Goal: Transaction & Acquisition: Purchase product/service

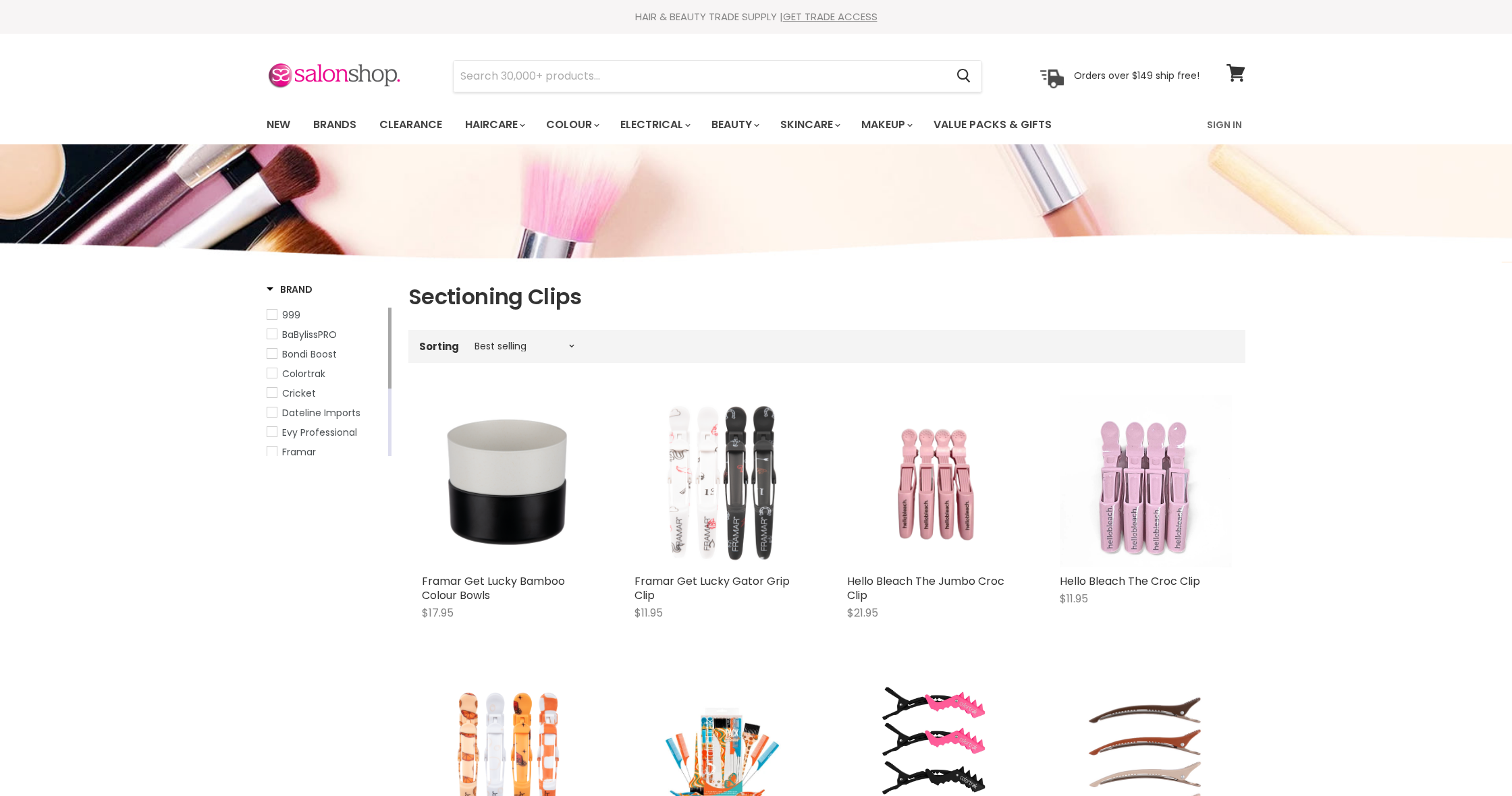
click at [742, 507] on img "Main content" at bounding box center [720, 482] width 172 height 172
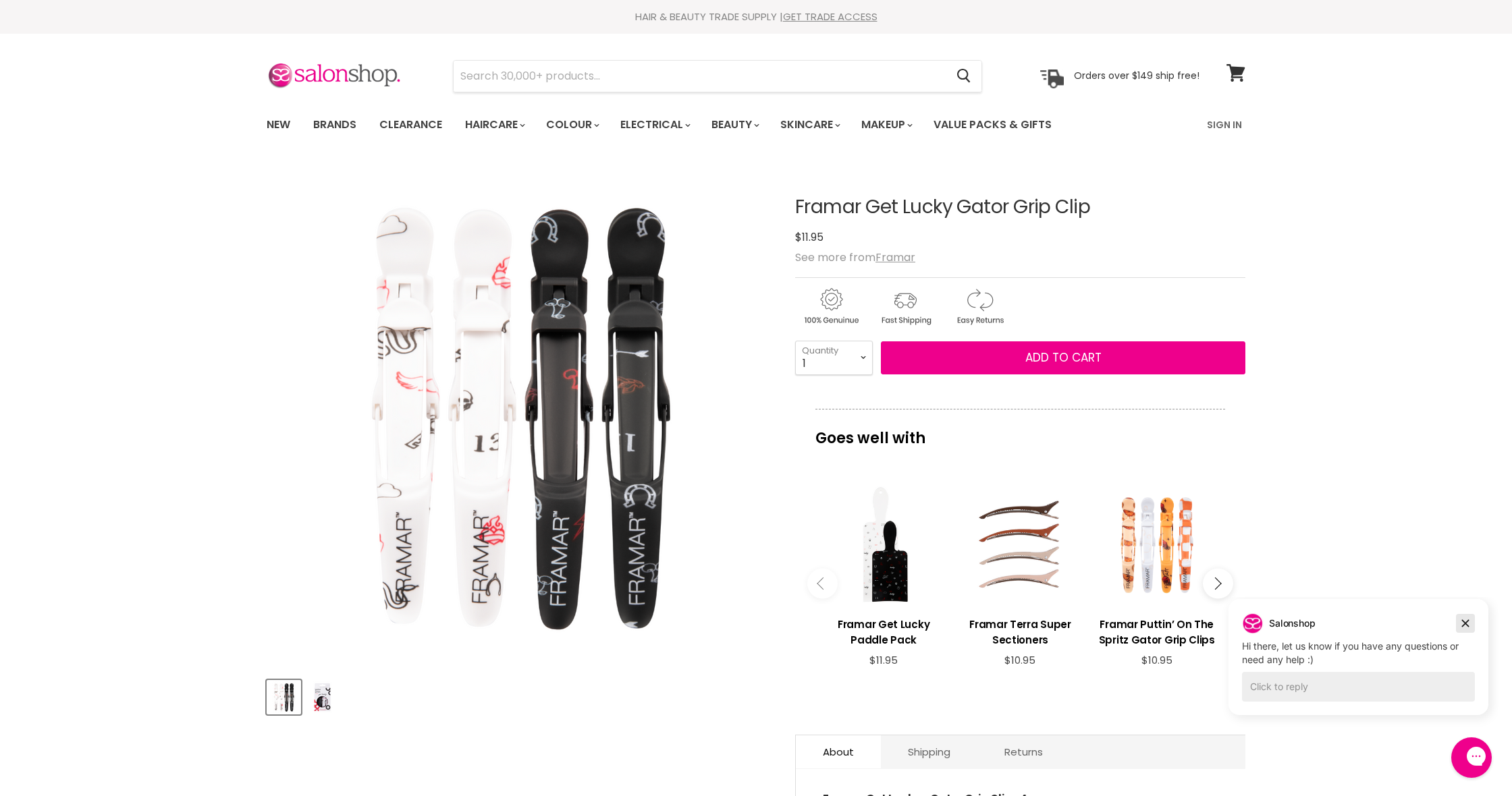
drag, startPoint x: 1464, startPoint y: 623, endPoint x: 2683, endPoint y: 1220, distance: 1357.3
click at [1464, 623] on icon "Dismiss campaign" at bounding box center [1466, 624] width 7 height 7
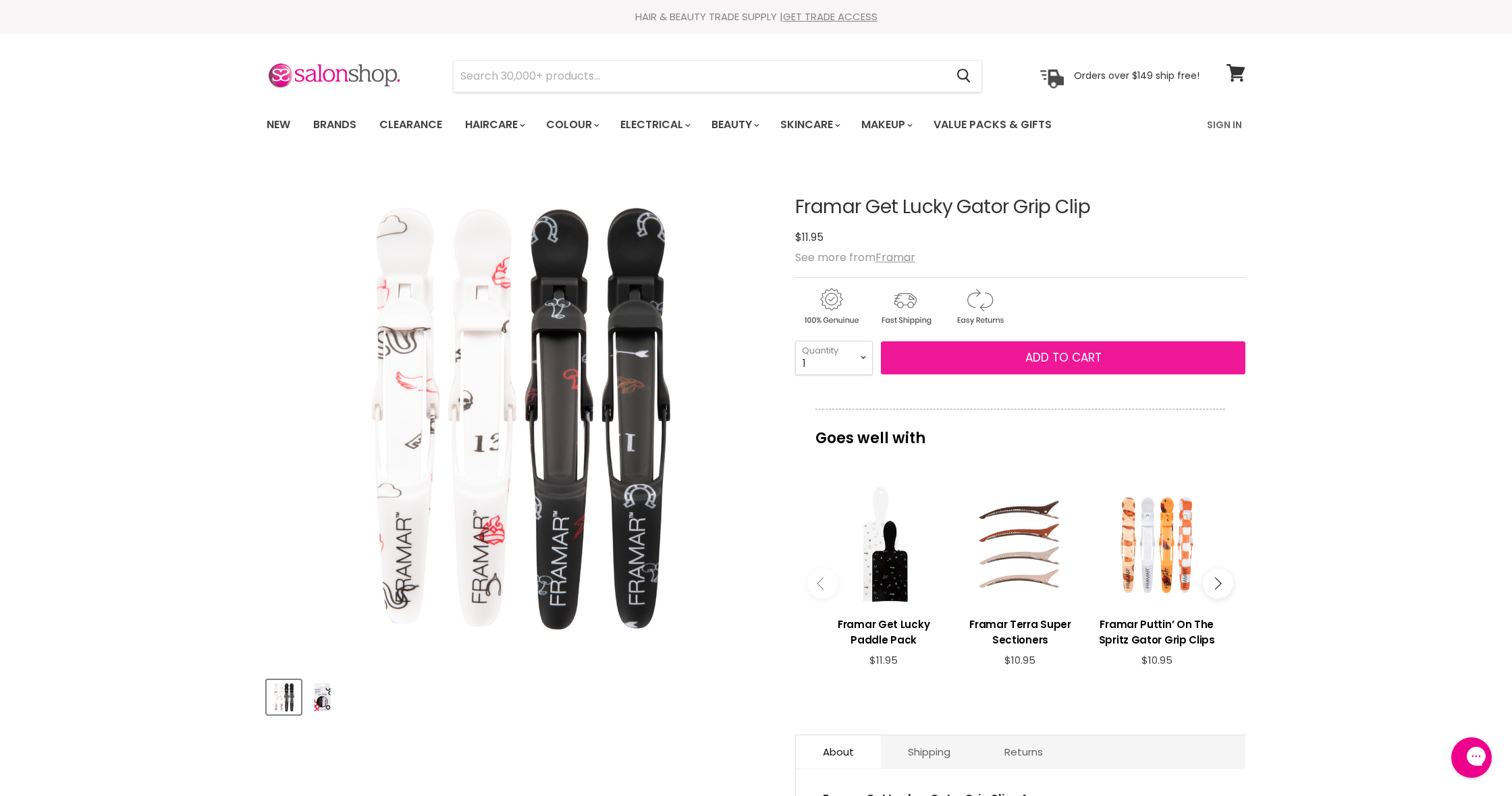
click at [1128, 361] on button "Add to cart" at bounding box center [1063, 358] width 364 height 33
click at [1084, 359] on span "Add to cart" at bounding box center [1063, 358] width 76 height 17
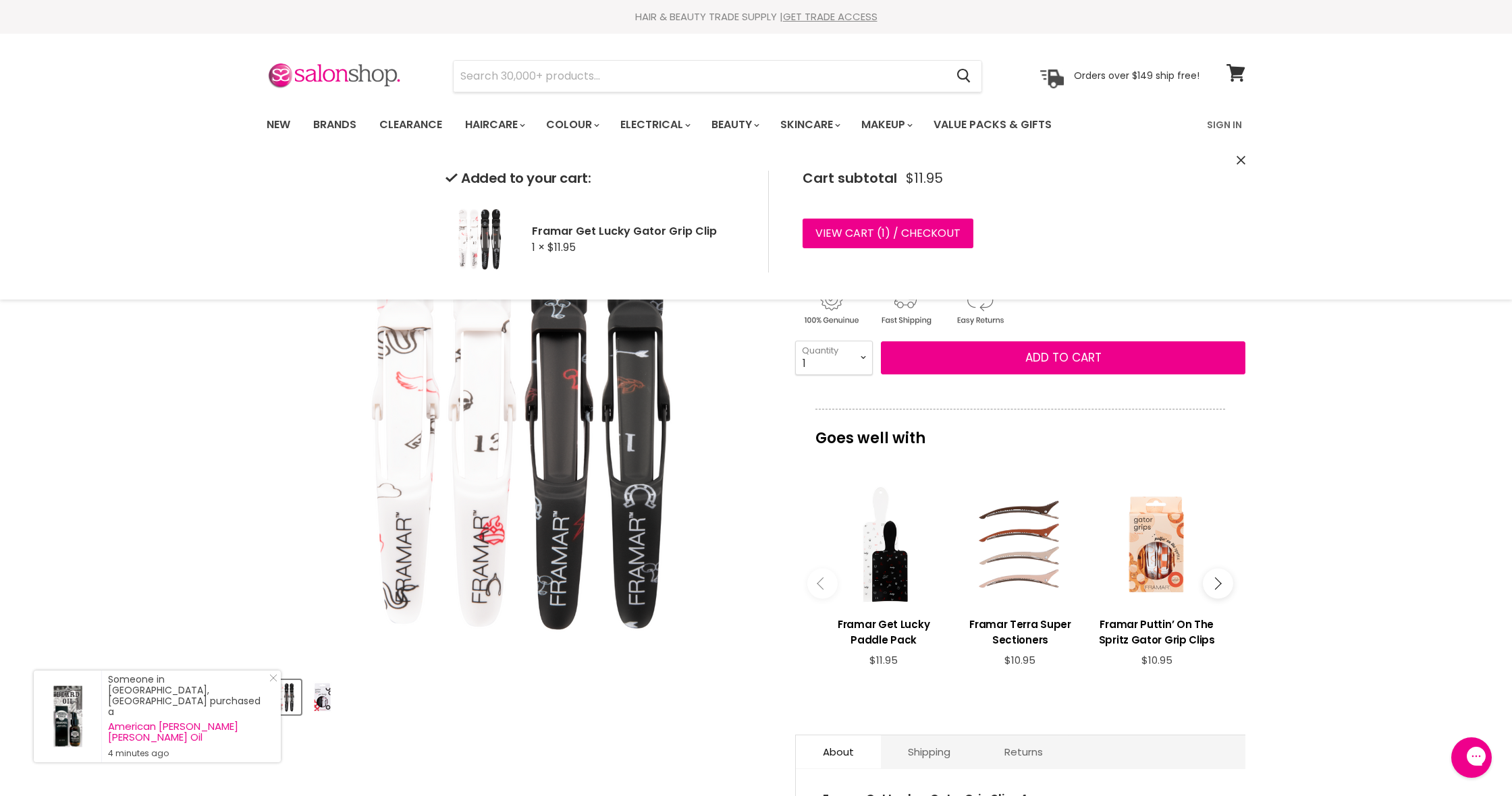
click at [1174, 554] on div "Main content" at bounding box center [1157, 545] width 123 height 123
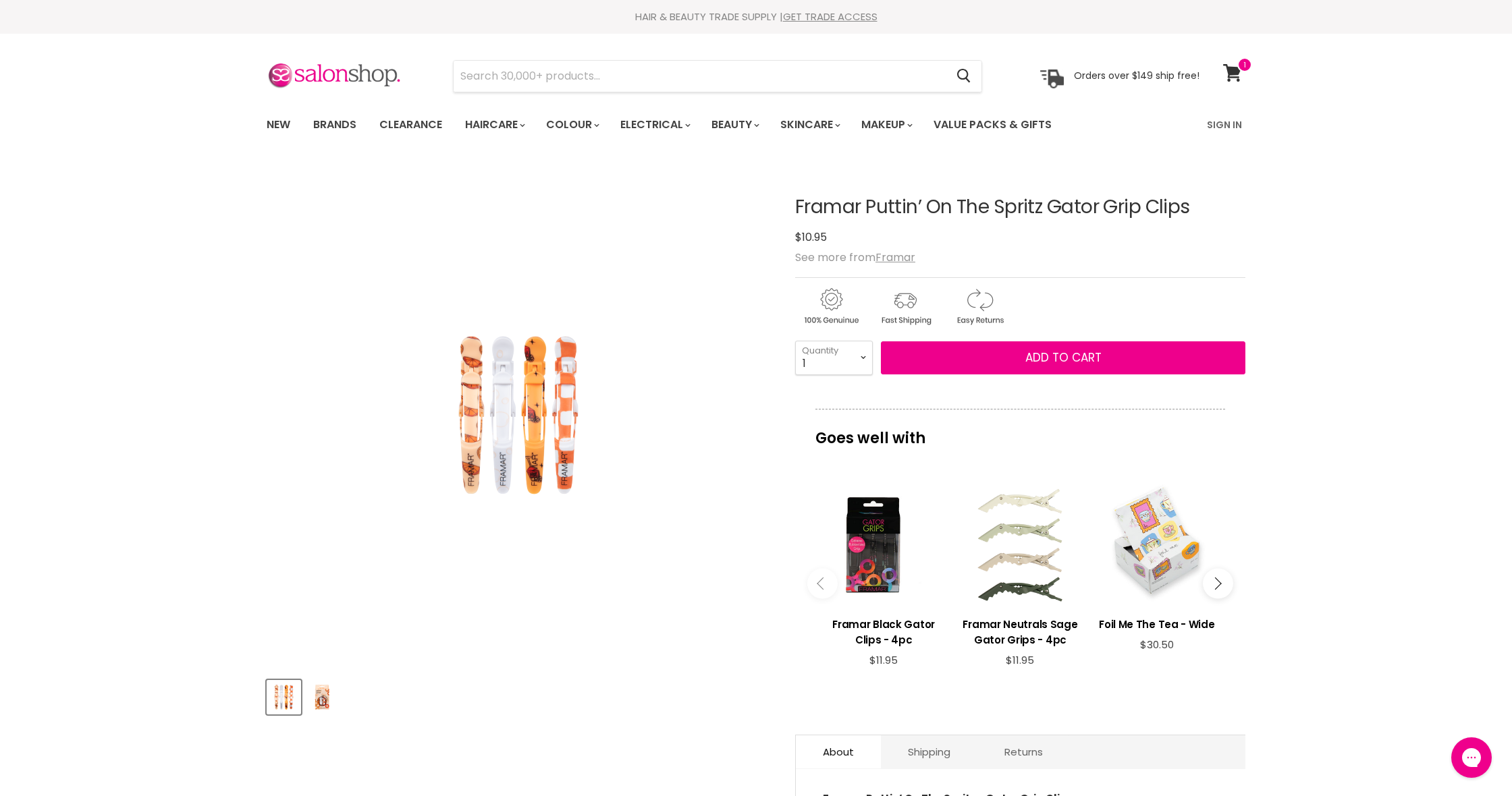
click at [1228, 594] on button "Main content" at bounding box center [1218, 583] width 31 height 31
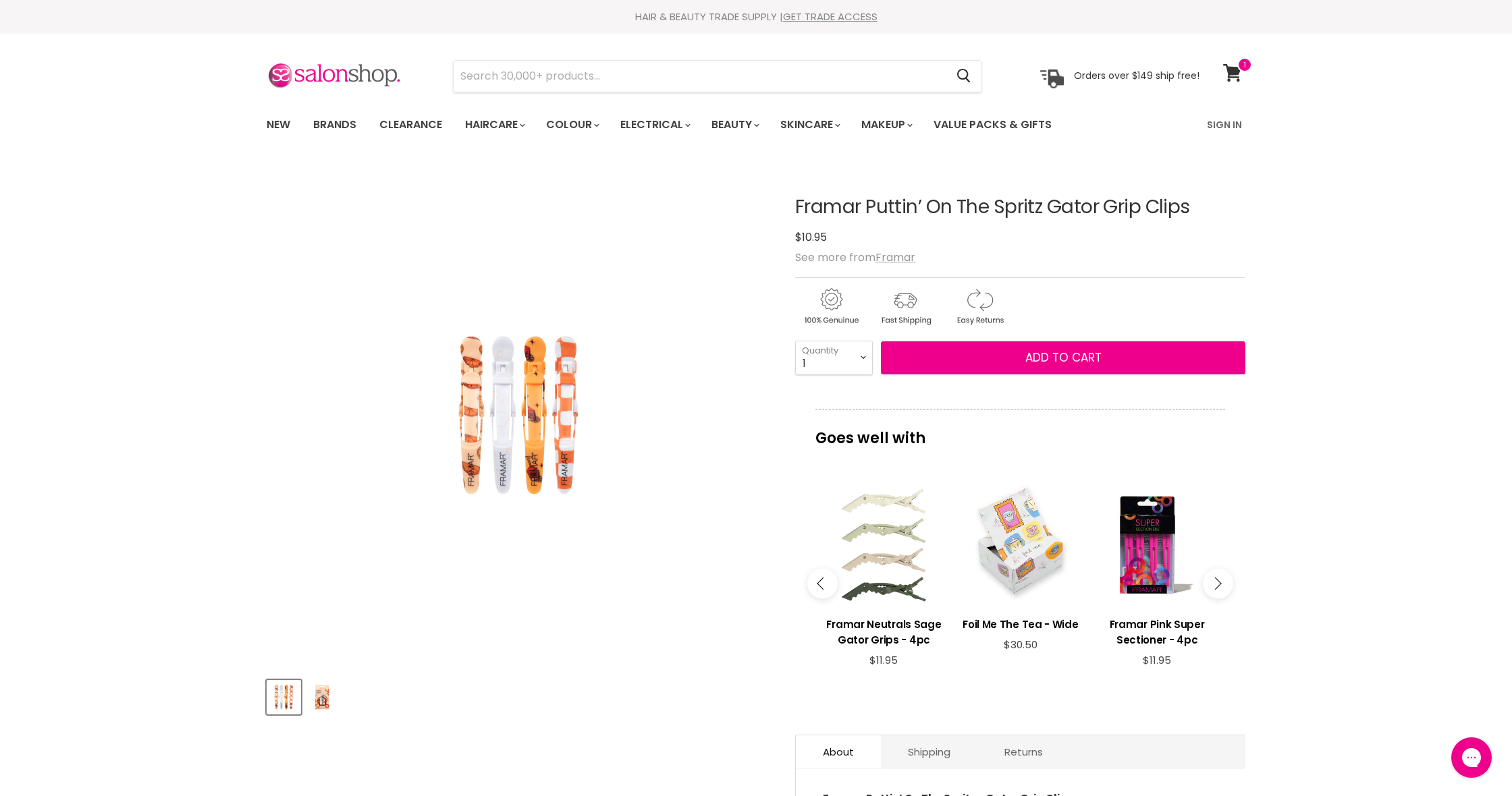
click at [1228, 594] on button "Main content" at bounding box center [1218, 583] width 31 height 31
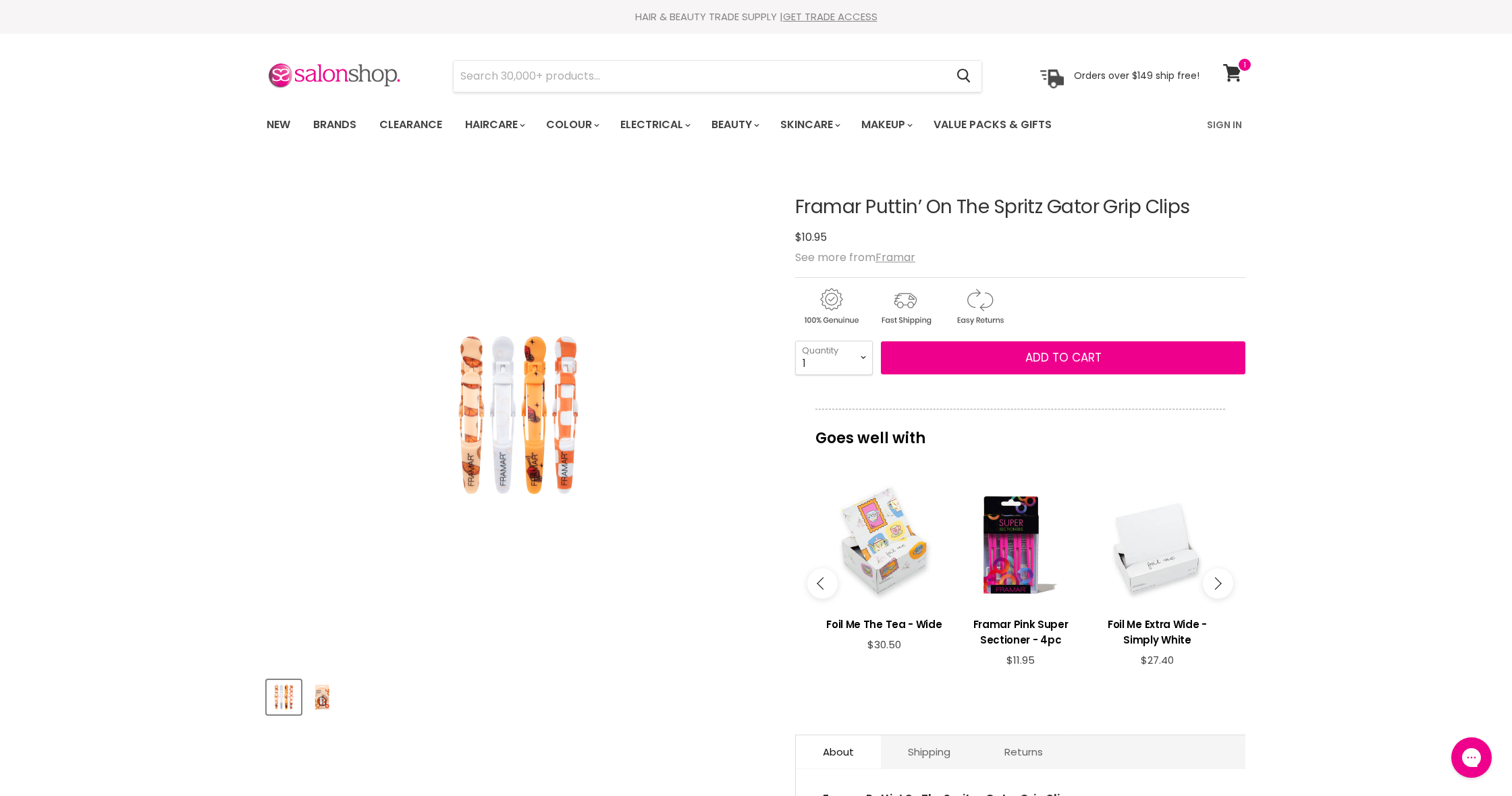
click at [1228, 594] on button "Main content" at bounding box center [1218, 583] width 31 height 31
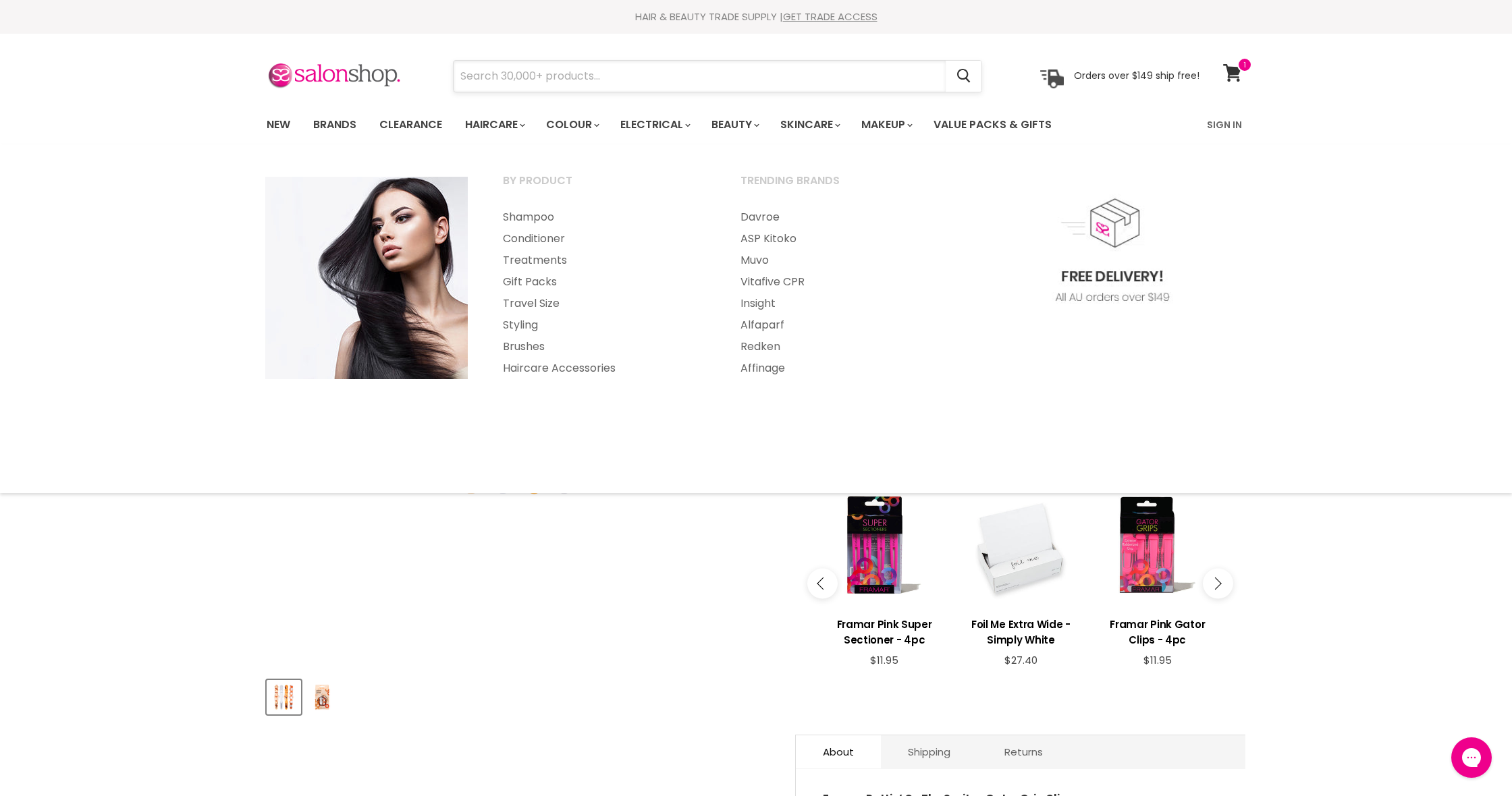
click at [624, 74] on input "Search" at bounding box center [700, 77] width 492 height 31
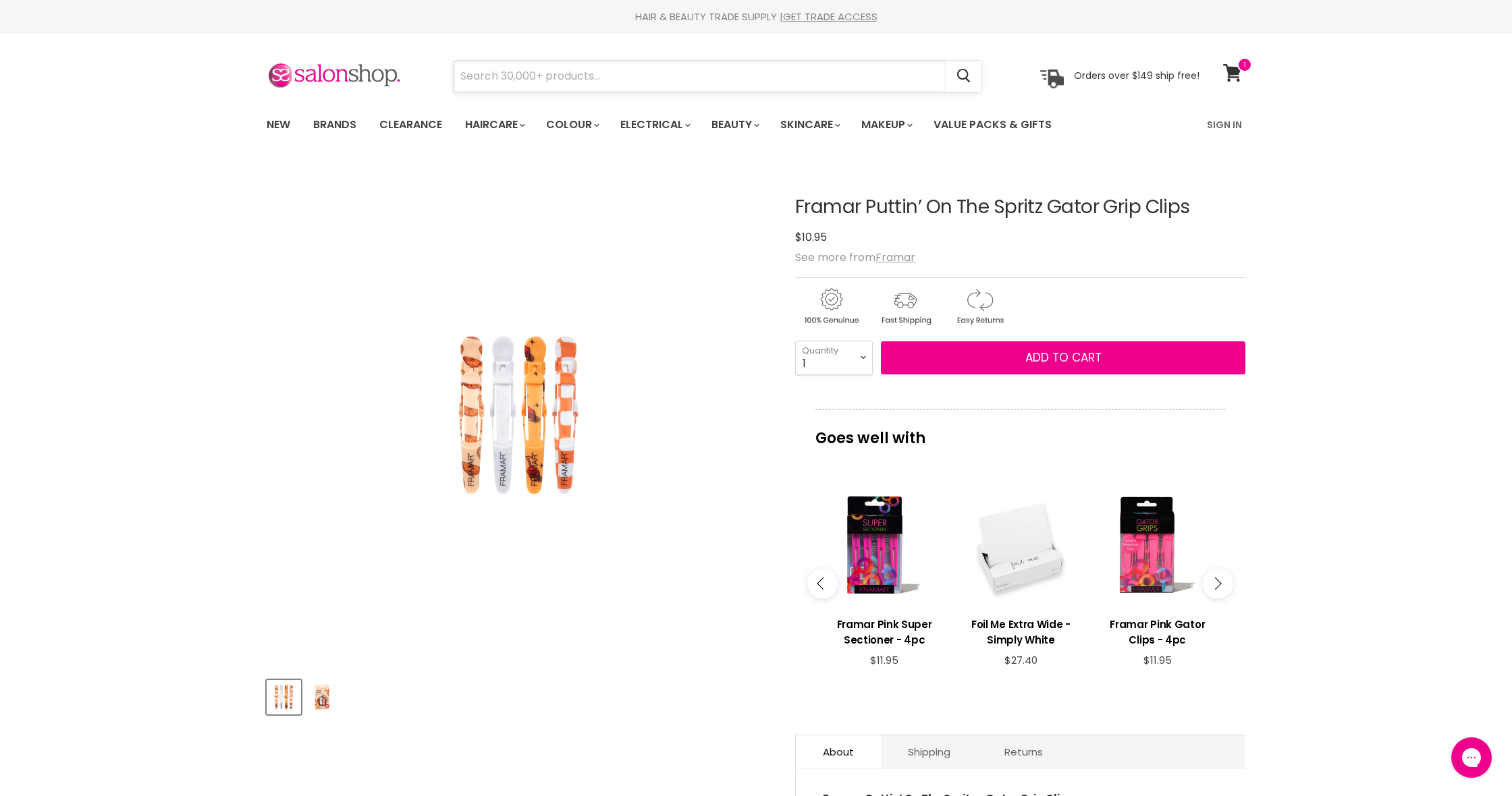
type input "g"
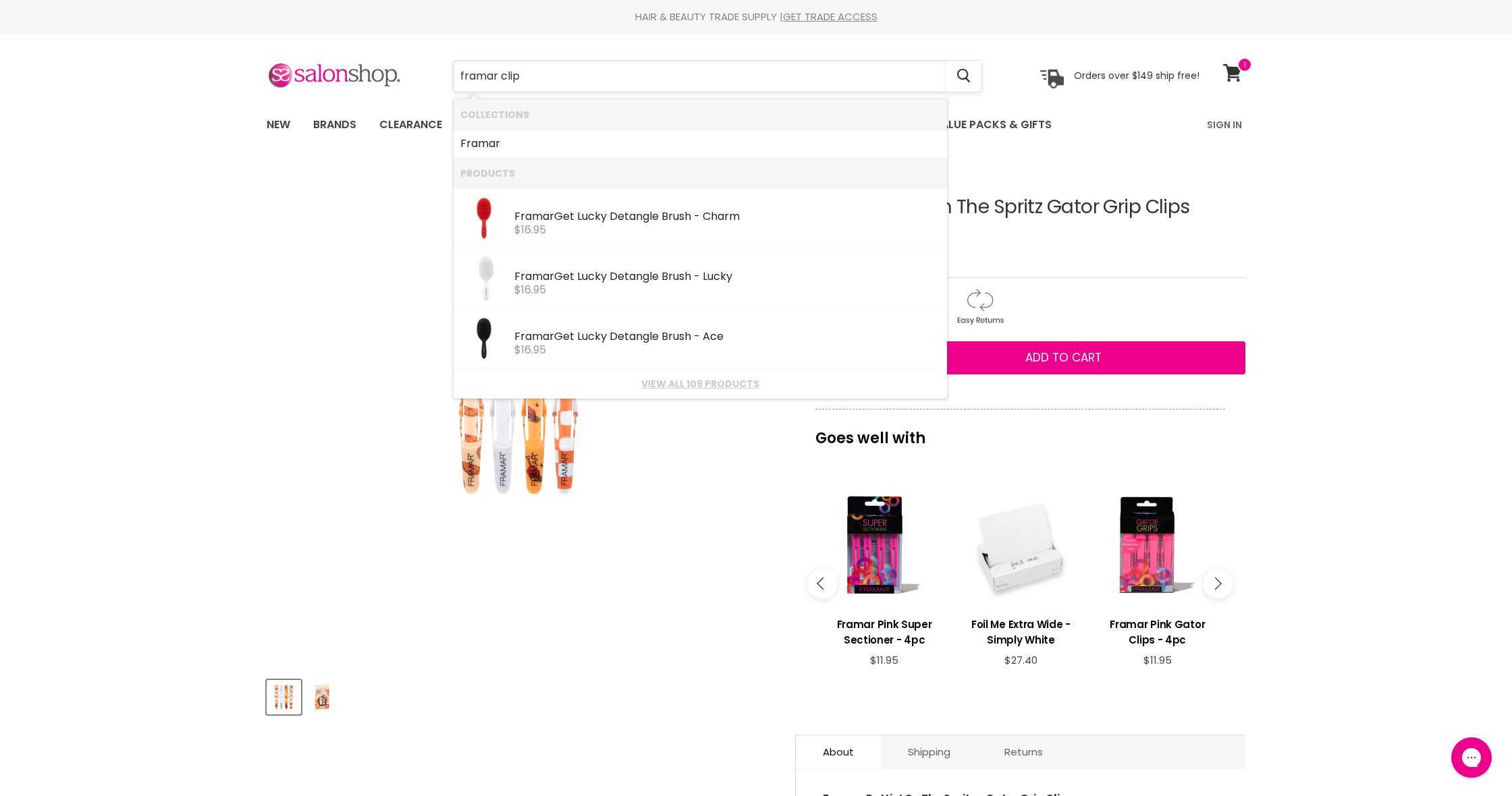
type input "framar clips"
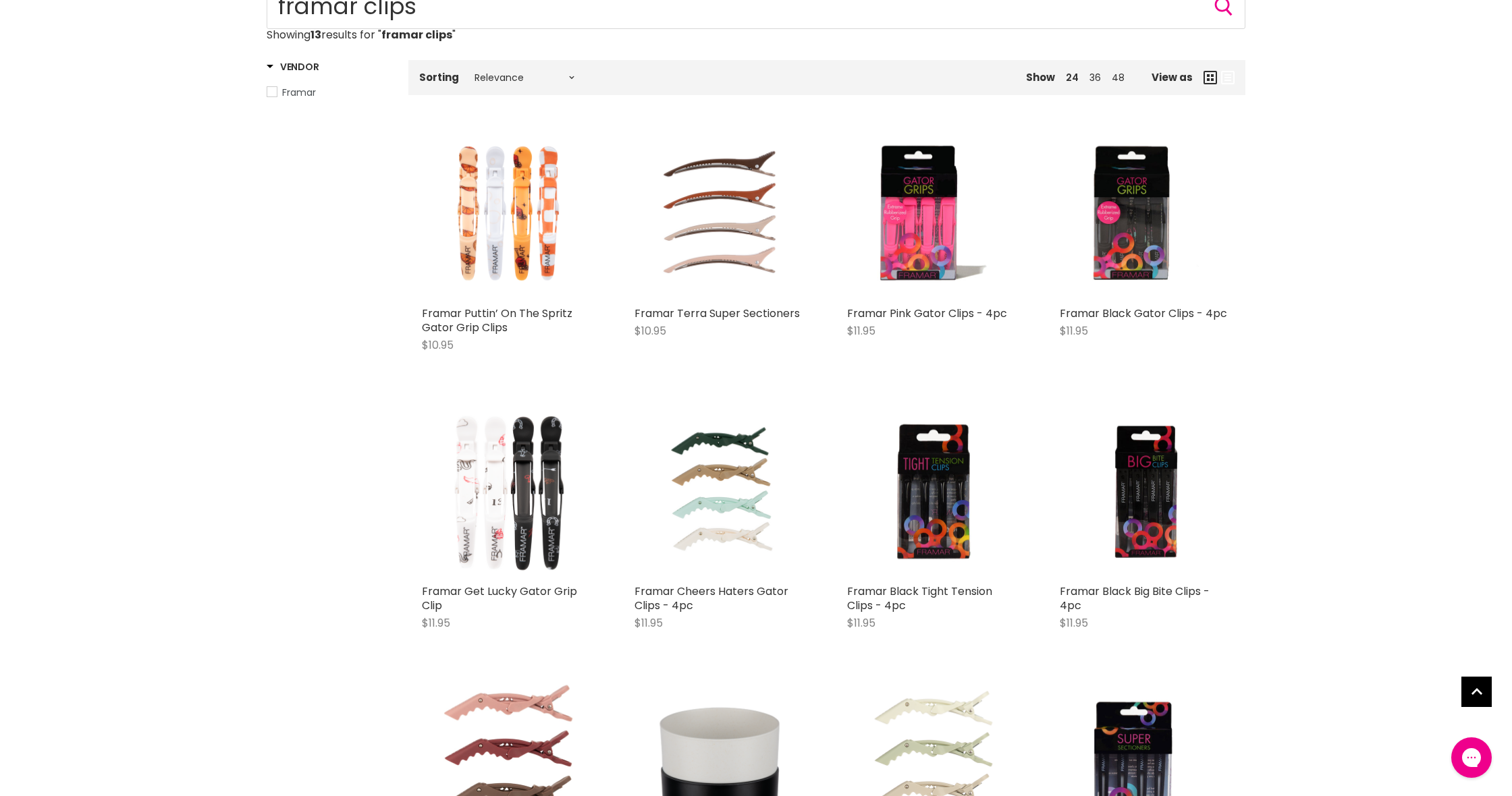
scroll to position [170, 0]
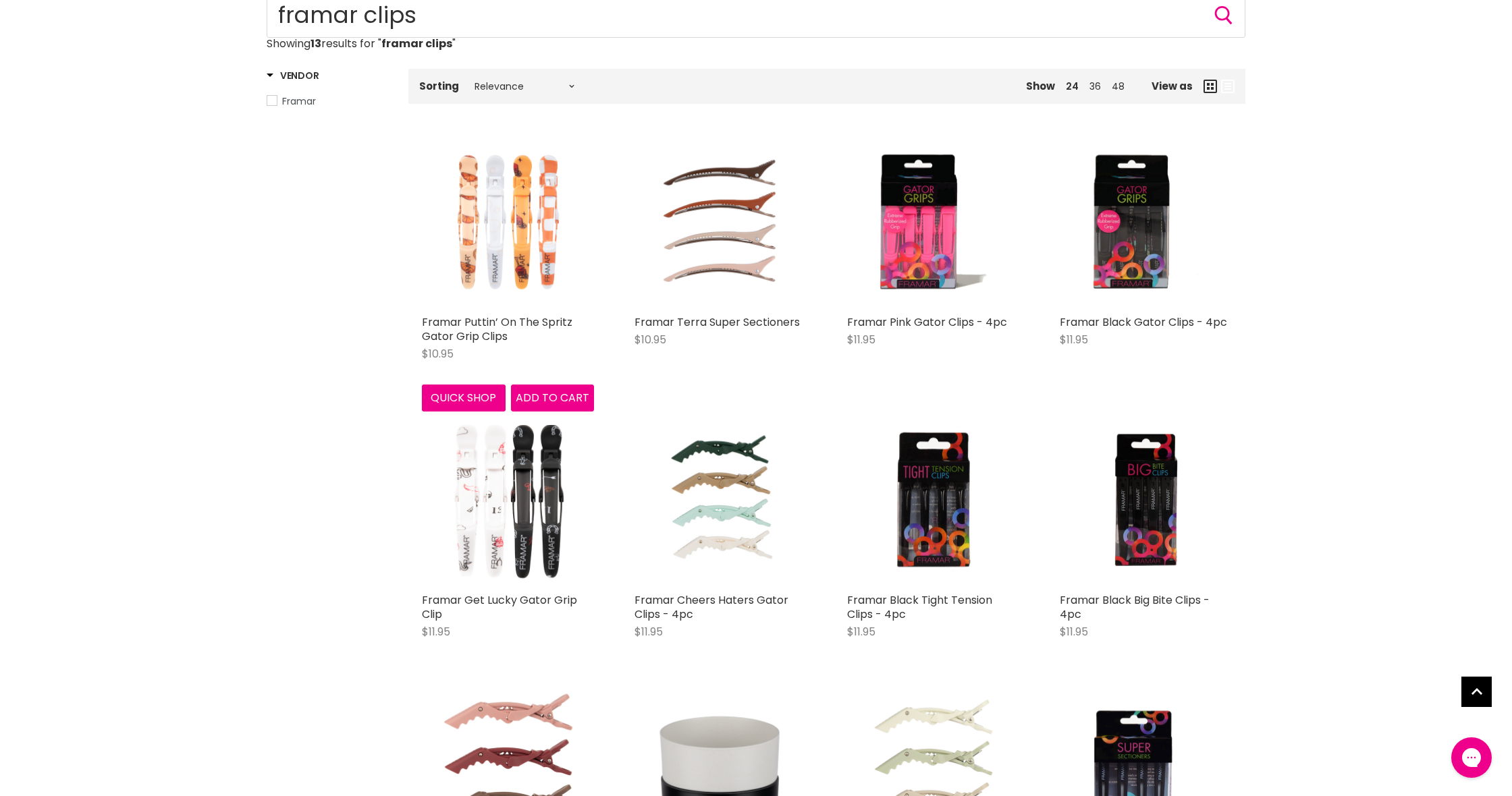
click at [514, 239] on img "Main content" at bounding box center [508, 222] width 172 height 172
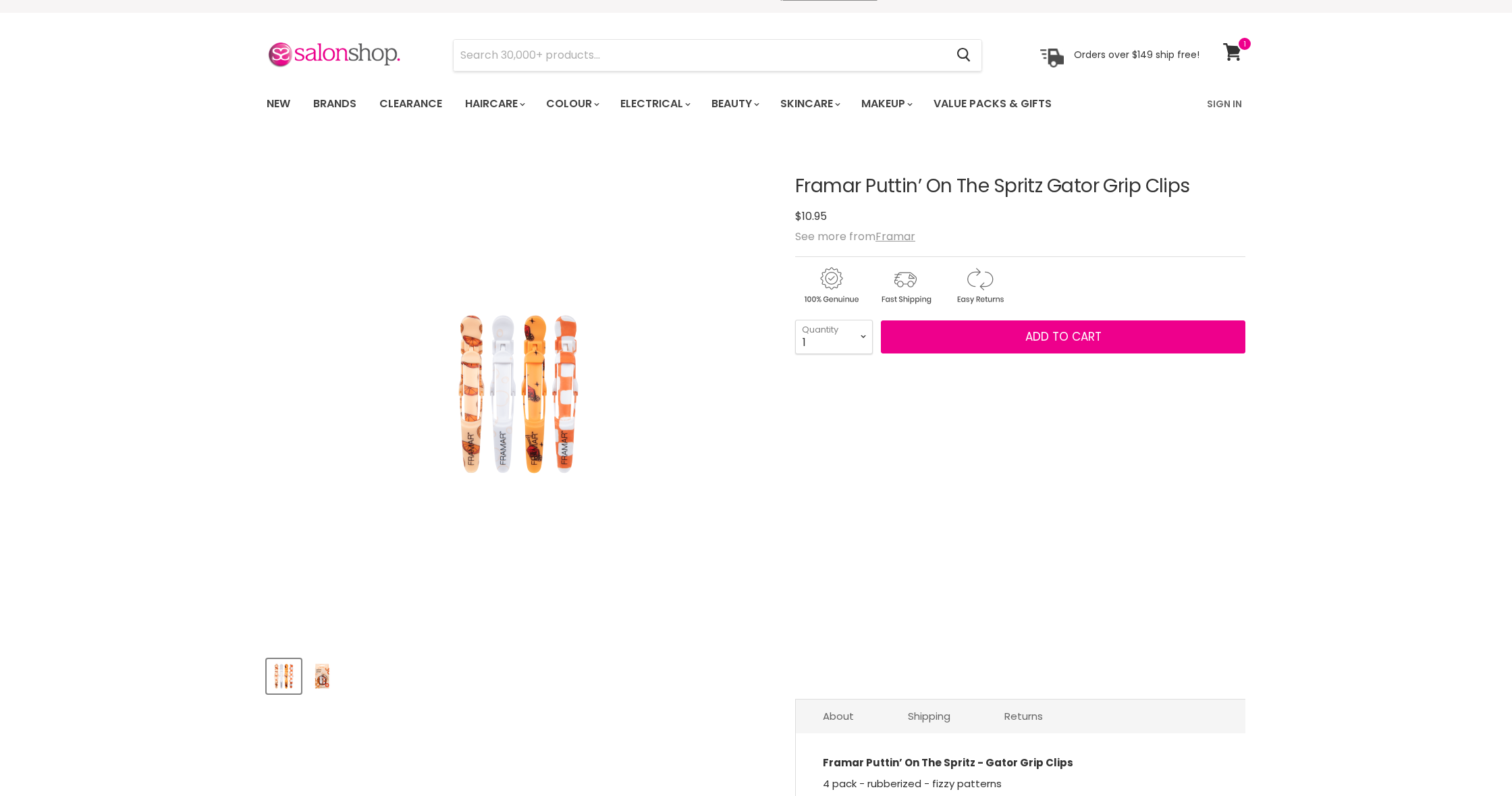
scroll to position [24, 0]
click at [321, 674] on img "Product thumbnails" at bounding box center [322, 676] width 31 height 31
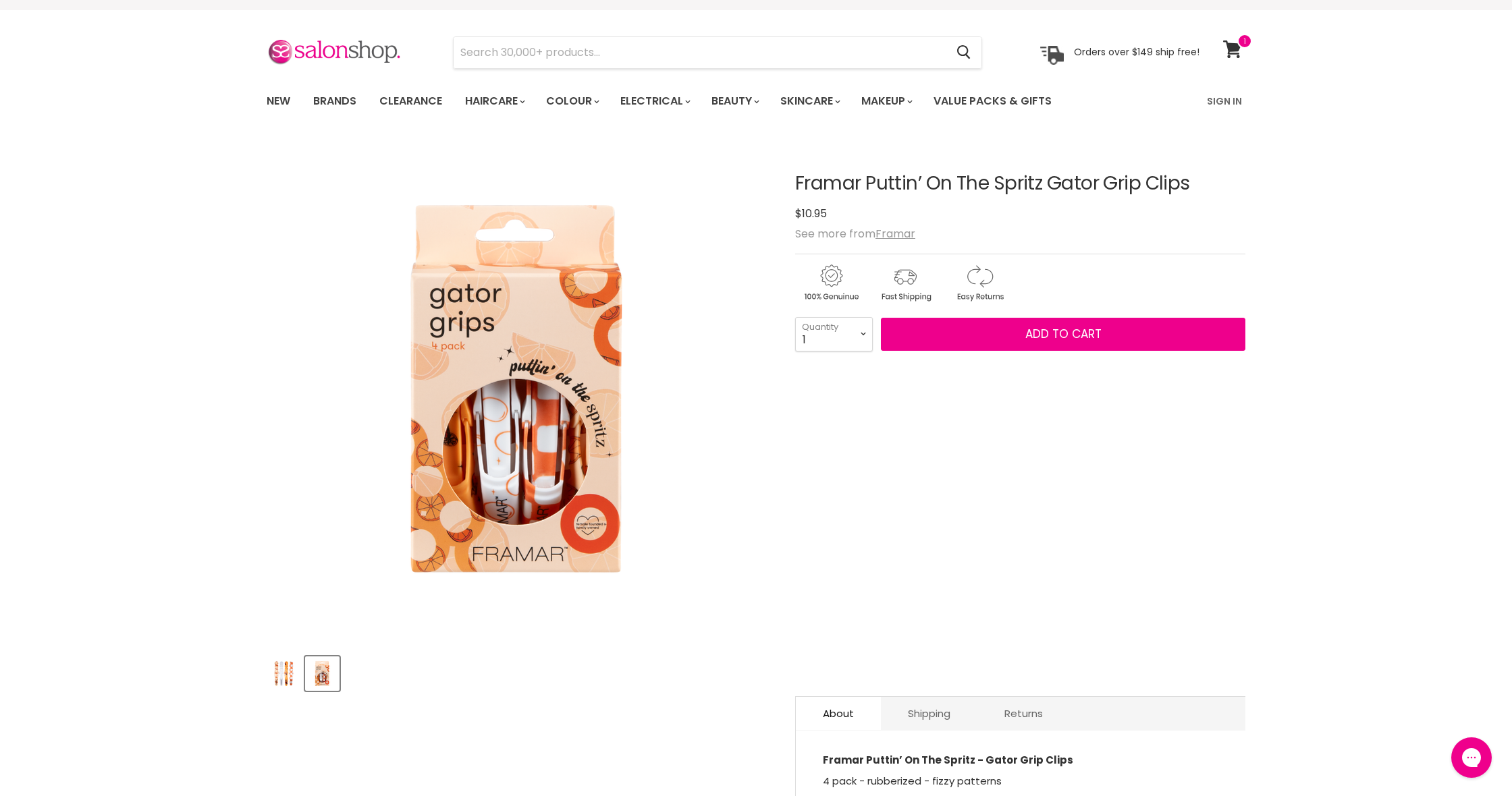
scroll to position [0, 0]
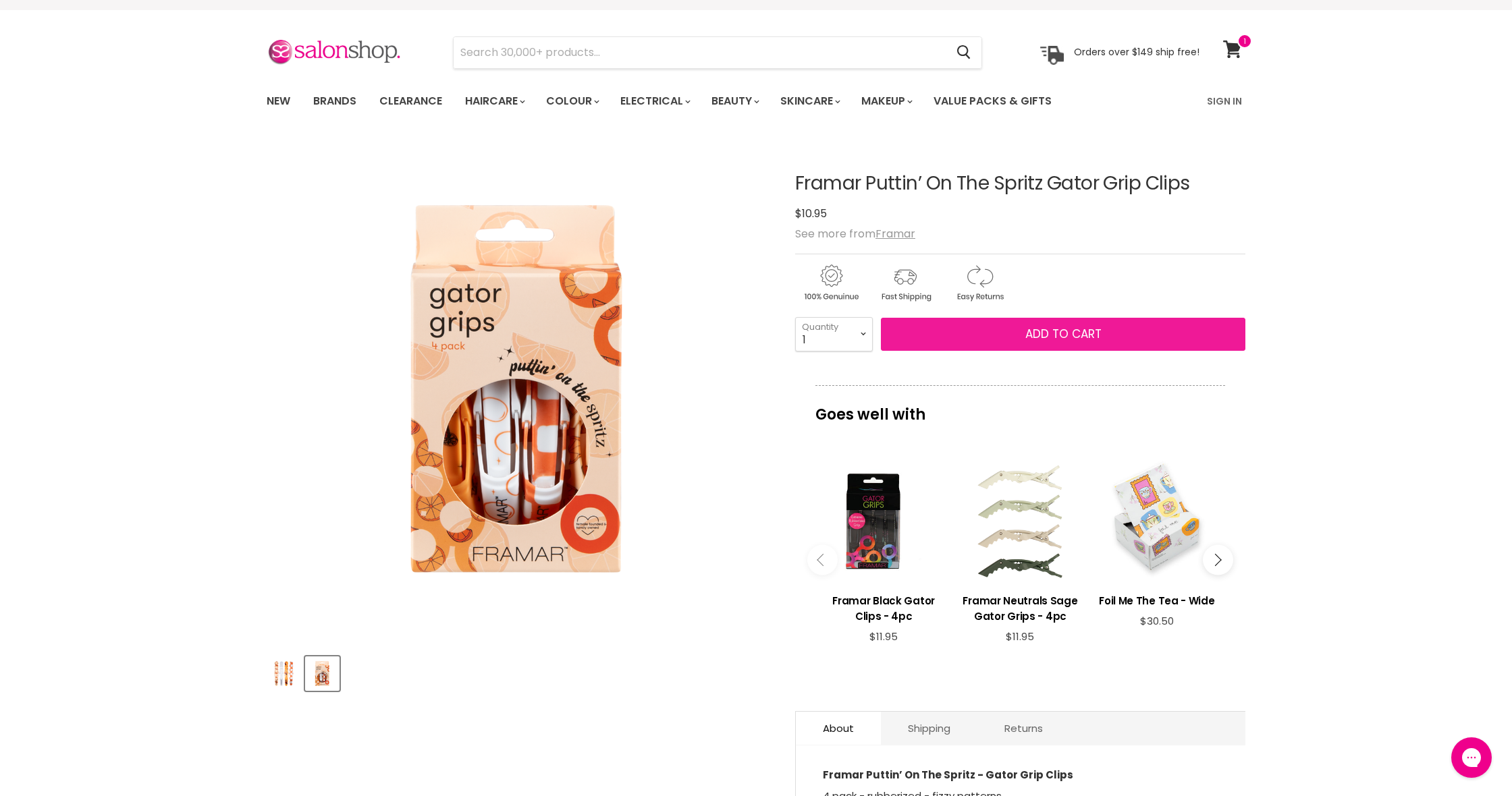
click at [1053, 329] on span "Add to cart" at bounding box center [1063, 335] width 76 height 17
click at [1131, 337] on button "Add to cart" at bounding box center [1063, 335] width 364 height 33
